Goal: Check status: Check status

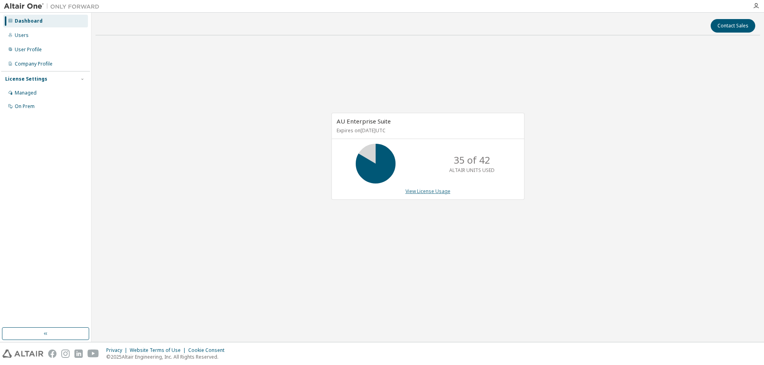
click at [418, 190] on link "View License Usage" at bounding box center [427, 191] width 45 height 7
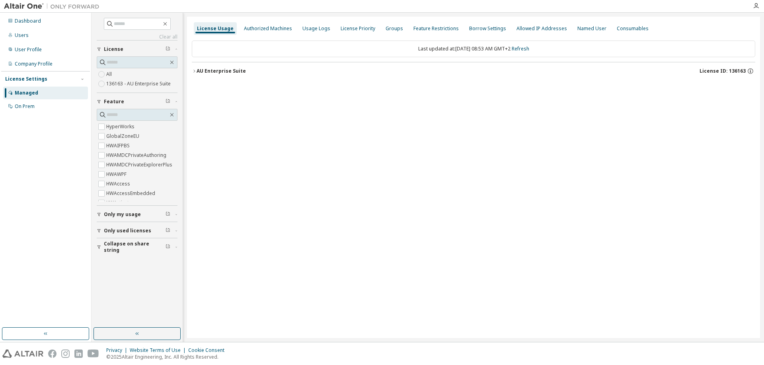
click at [197, 71] on div "AU Enterprise Suite" at bounding box center [220, 71] width 49 height 6
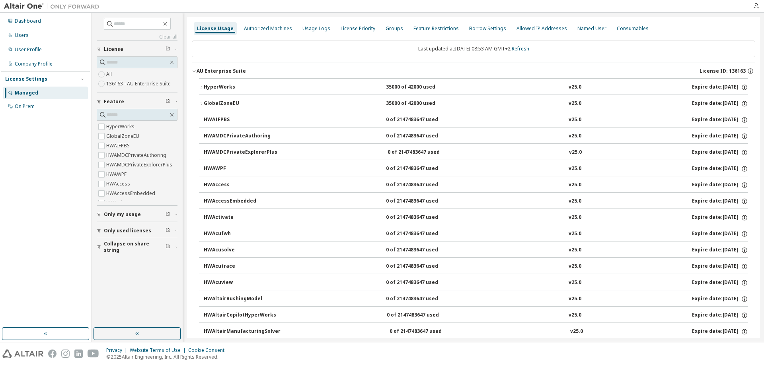
click at [194, 71] on icon "button" at bounding box center [194, 71] width 5 height 5
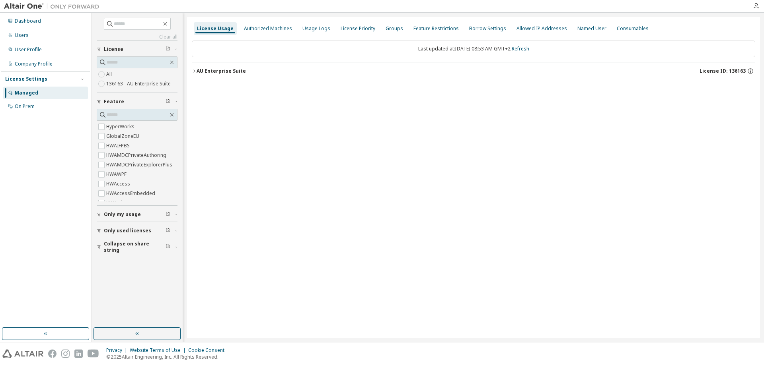
click at [194, 71] on icon "button" at bounding box center [194, 71] width 5 height 5
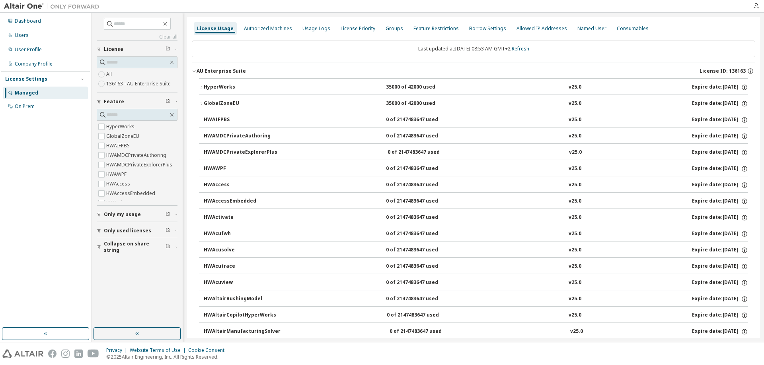
click at [195, 72] on icon "button" at bounding box center [194, 71] width 5 height 5
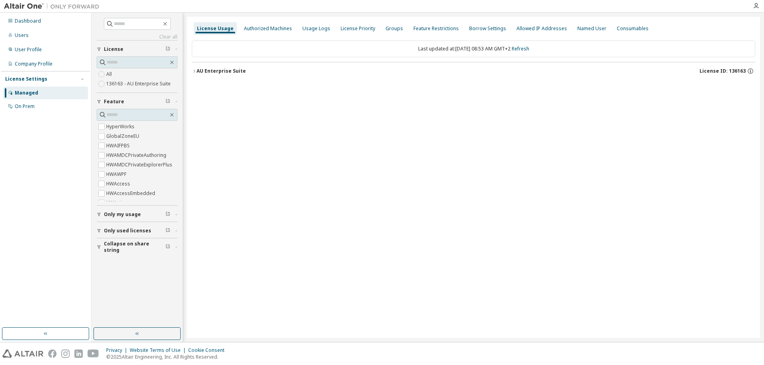
click at [195, 72] on icon "button" at bounding box center [194, 71] width 5 height 5
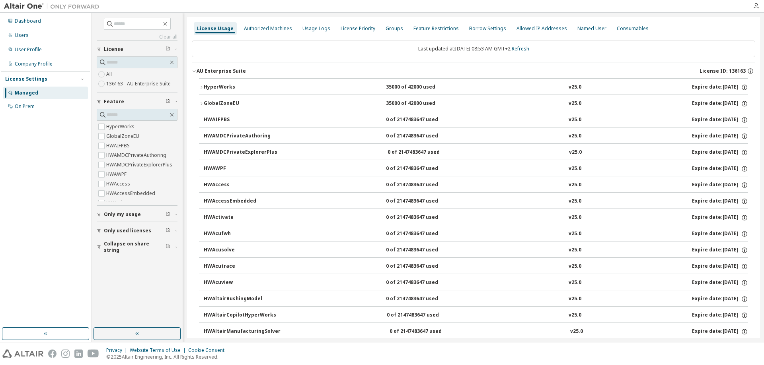
click at [202, 103] on icon "button" at bounding box center [201, 103] width 5 height 5
